Goal: Task Accomplishment & Management: Manage account settings

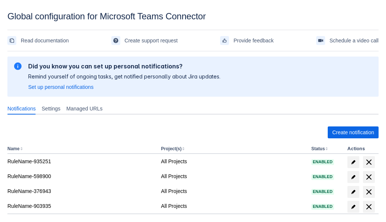
click at [353, 132] on span "Create notification" at bounding box center [353, 132] width 42 height 12
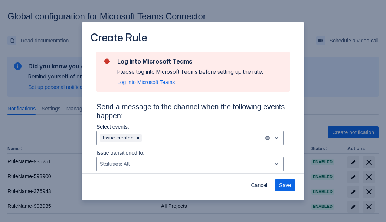
type input "RuleName-663934New Rule (5)"
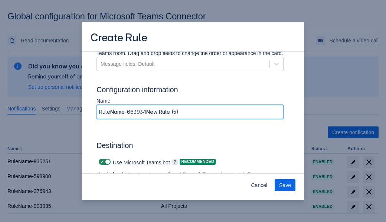
scroll to position [584, 0]
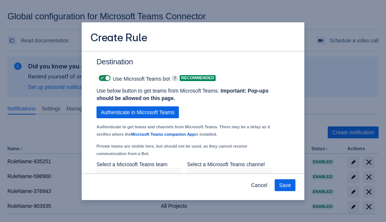
click at [138, 112] on span "Authenticate in Microsoft Teams" at bounding box center [138, 112] width 74 height 12
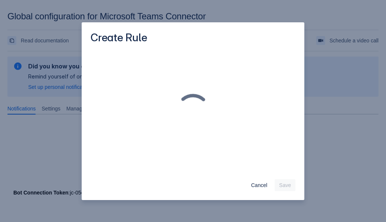
scroll to position [0, 0]
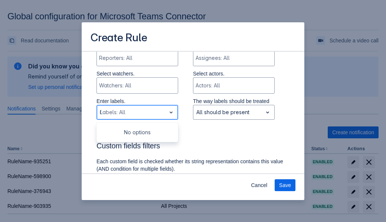
type input "663934_label"
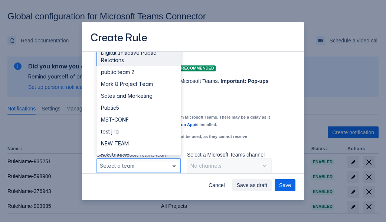
click at [139, 185] on div "Public4" at bounding box center [139, 191] width 85 height 12
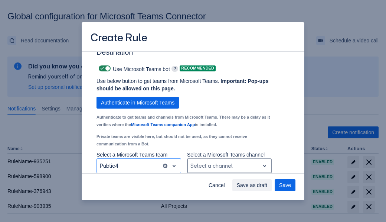
click at [229, 166] on div "Scrollable content" at bounding box center [224, 165] width 66 height 9
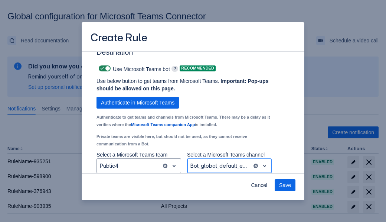
click at [285, 185] on span "Save" at bounding box center [285, 185] width 12 height 12
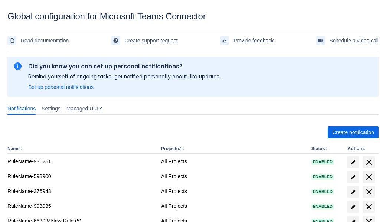
click at [369, 217] on span "delete" at bounding box center [369, 221] width 9 height 9
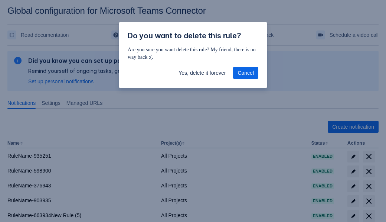
click at [202, 73] on span "Yes, delete it forever" at bounding box center [202, 73] width 47 height 12
